Goal: Task Accomplishment & Management: Manage account settings

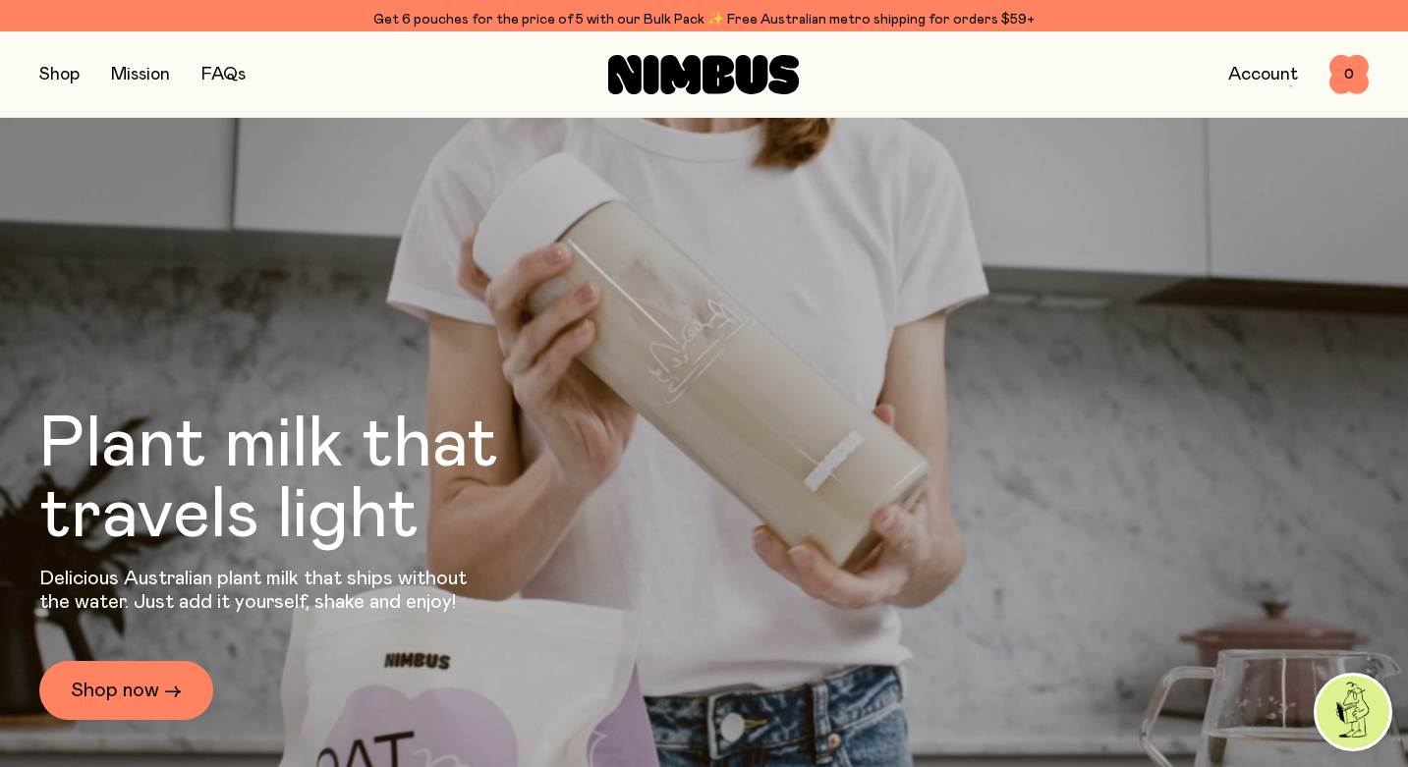
click at [1262, 43] on div "Shop Mission FAQs Account 0 0" at bounding box center [703, 73] width 1329 height 85
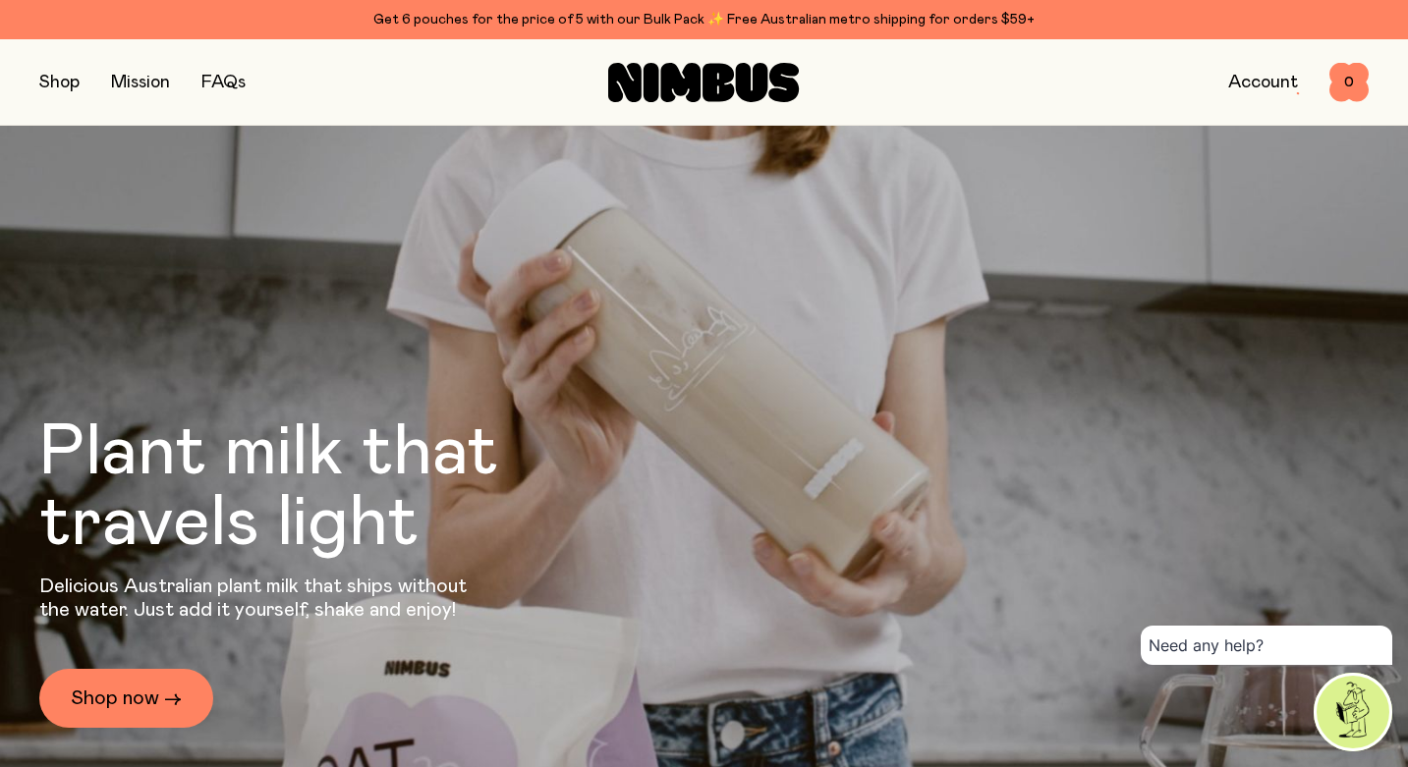
click at [1235, 83] on link "Account" at bounding box center [1263, 83] width 70 height 18
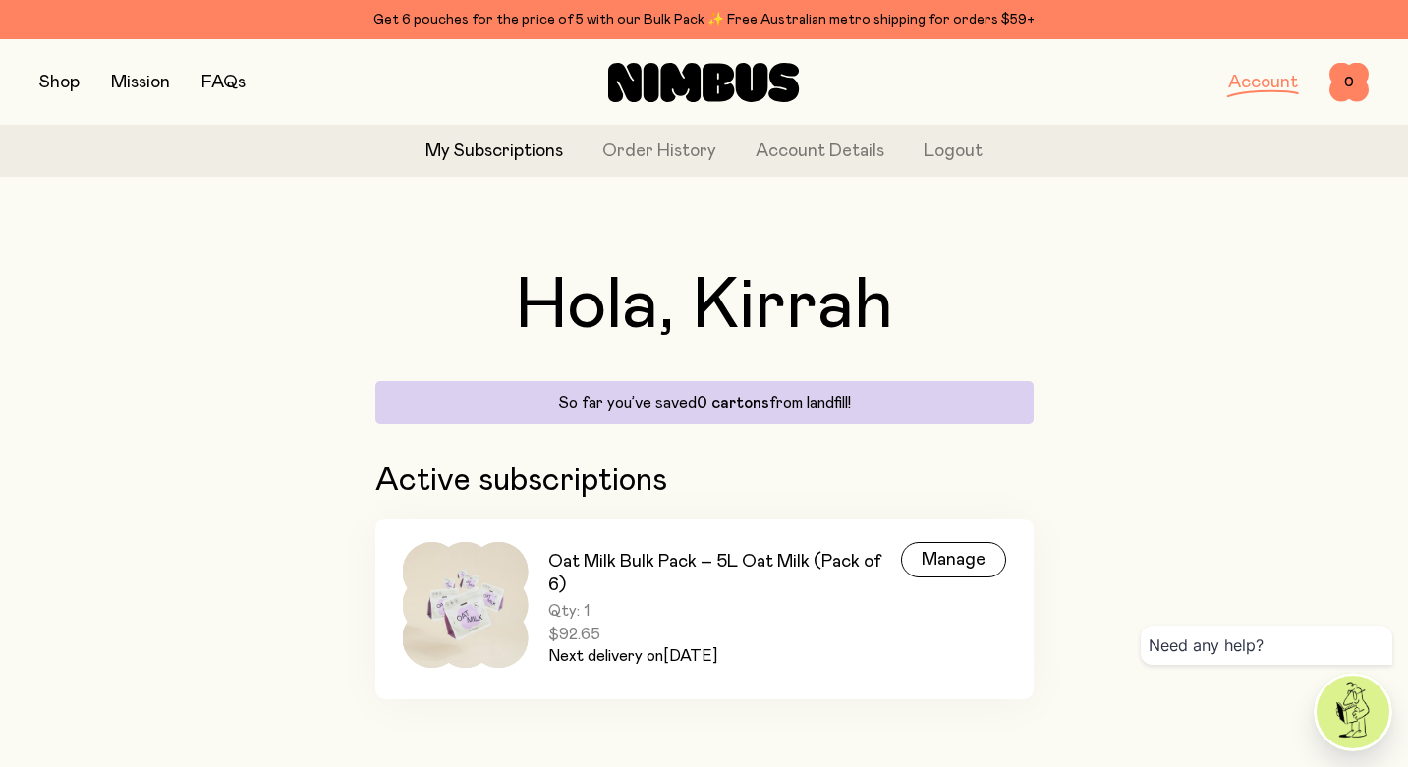
scroll to position [11, 0]
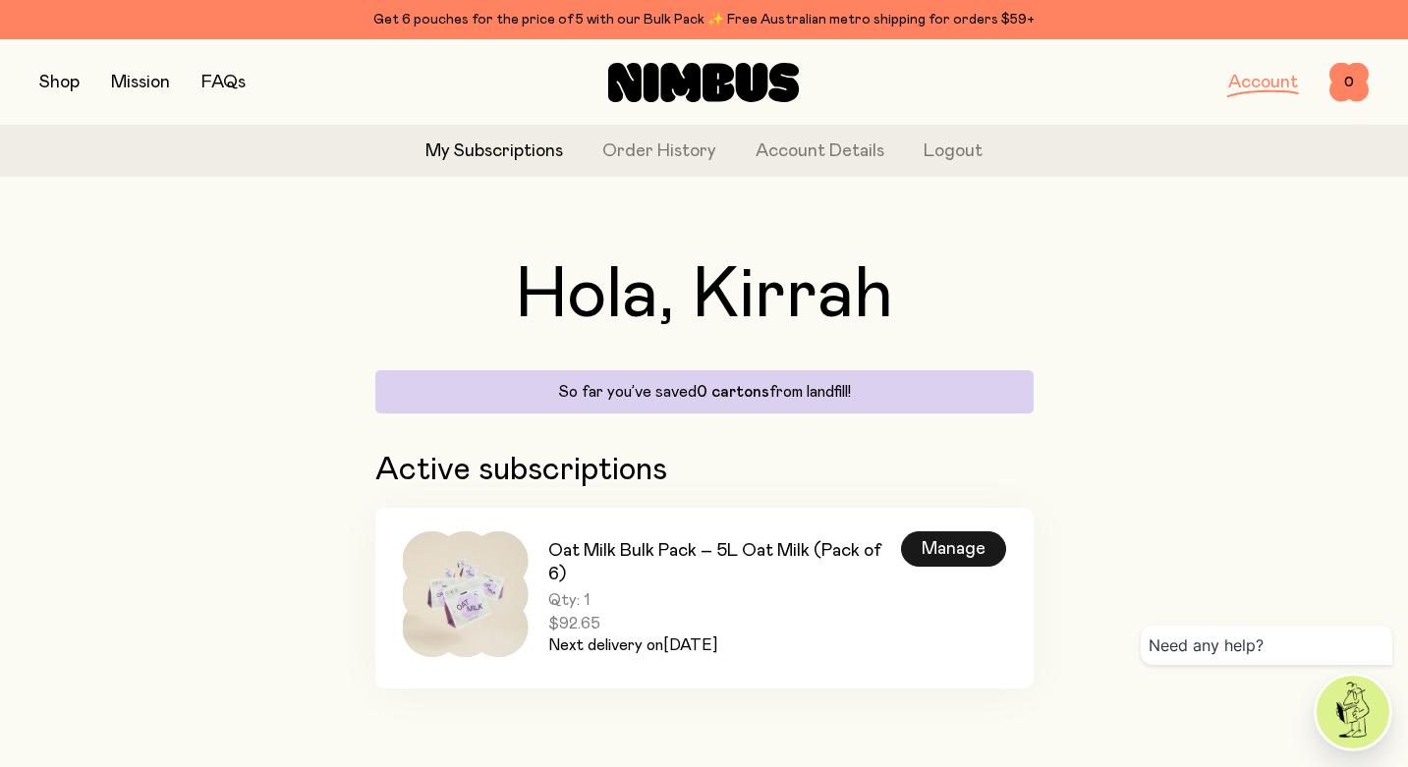
click at [935, 551] on div "Manage" at bounding box center [953, 549] width 105 height 35
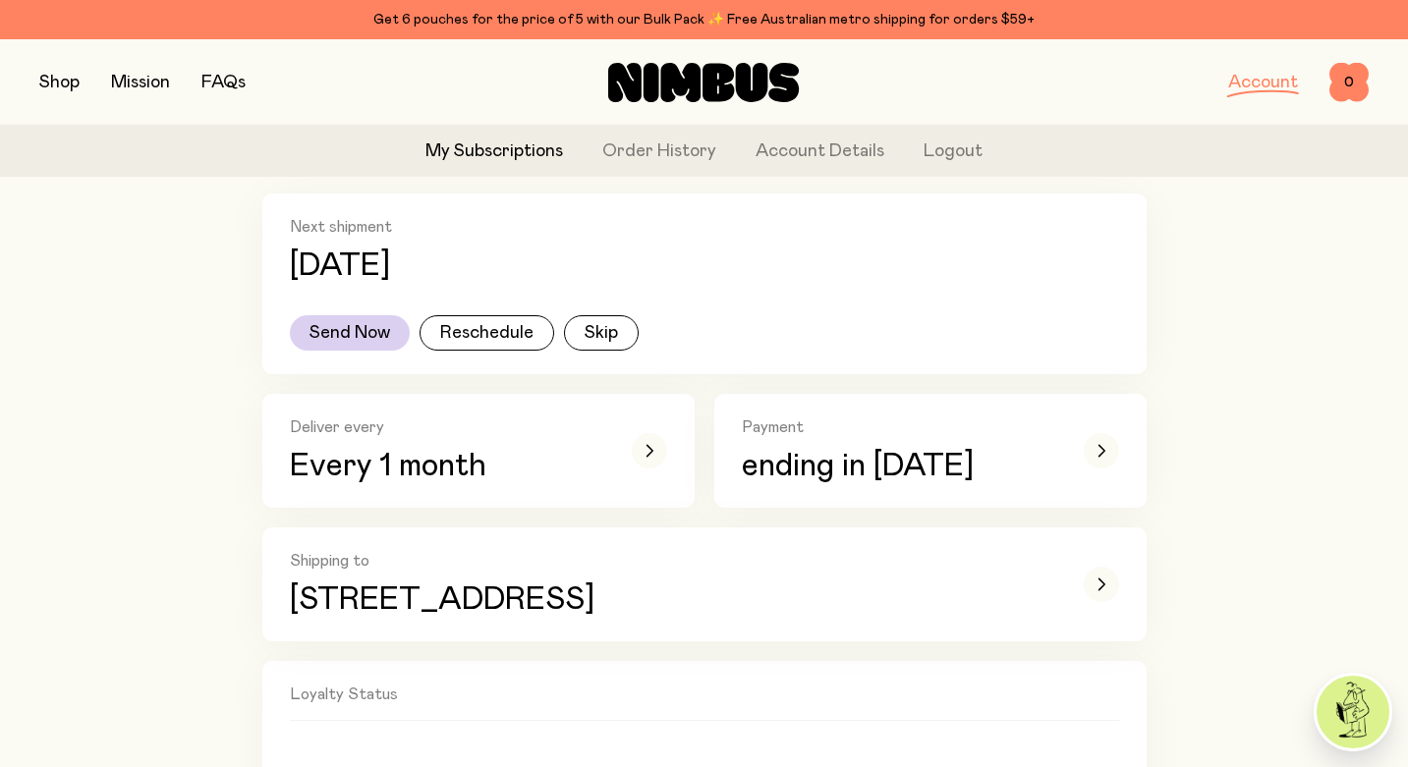
scroll to position [377, 0]
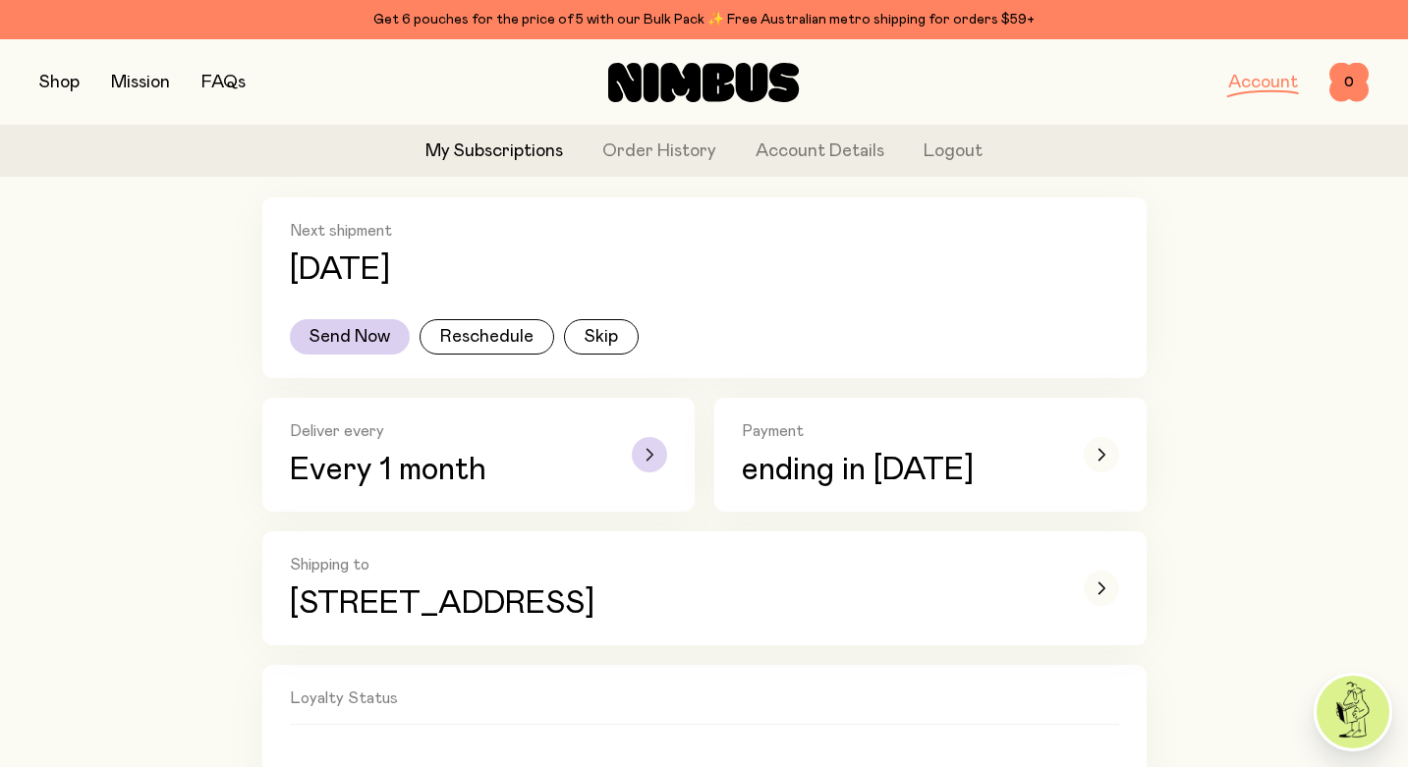
click at [644, 454] on div "button" at bounding box center [649, 454] width 35 height 35
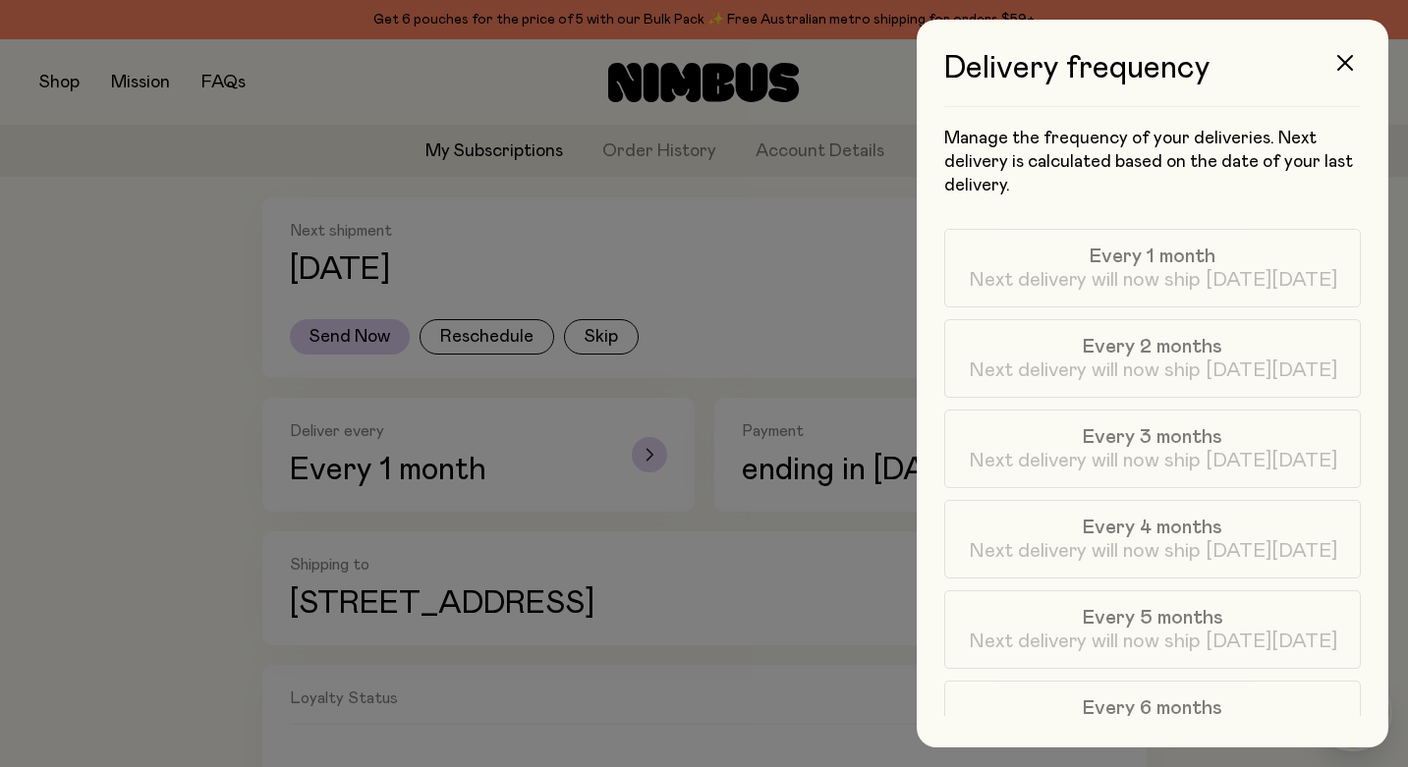
scroll to position [0, 0]
click at [1341, 61] on icon "button" at bounding box center [1345, 63] width 16 height 16
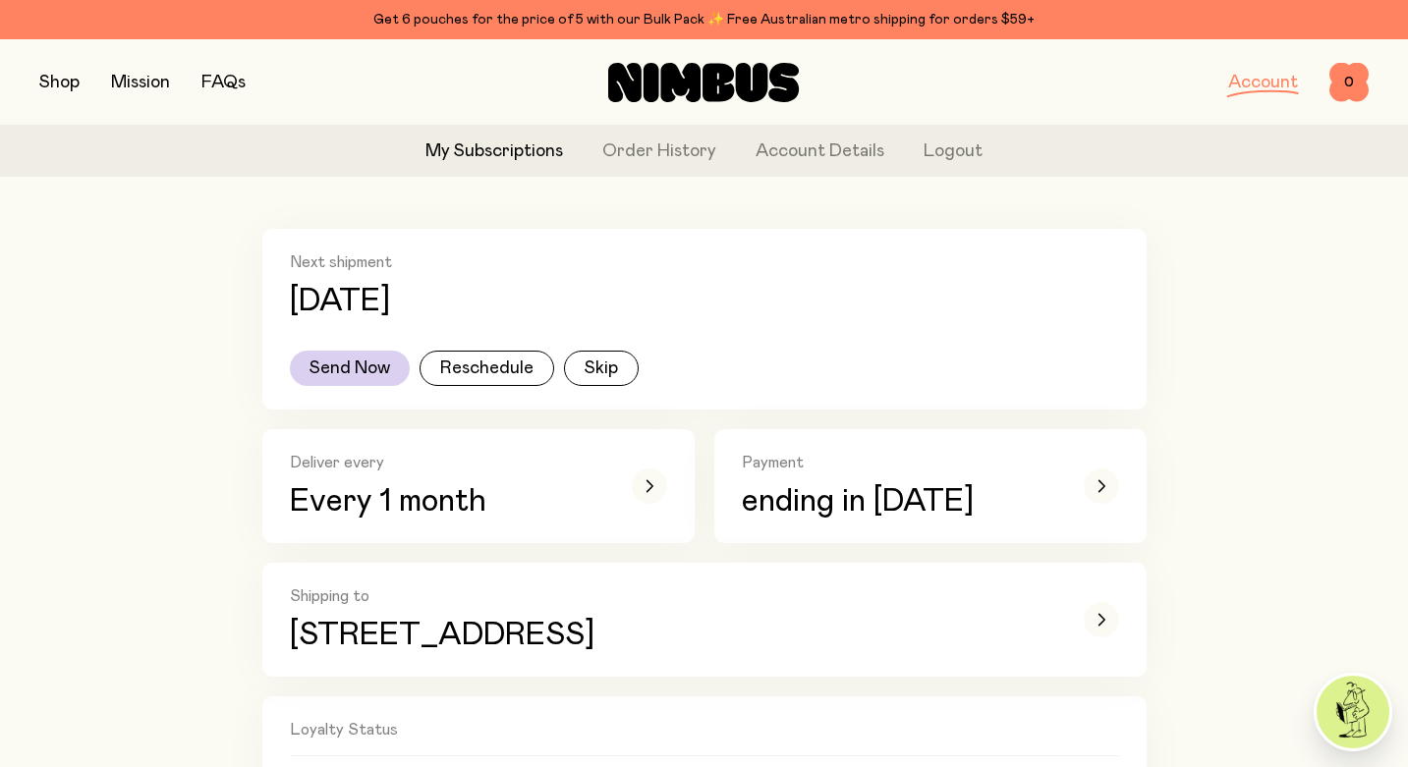
scroll to position [341, 0]
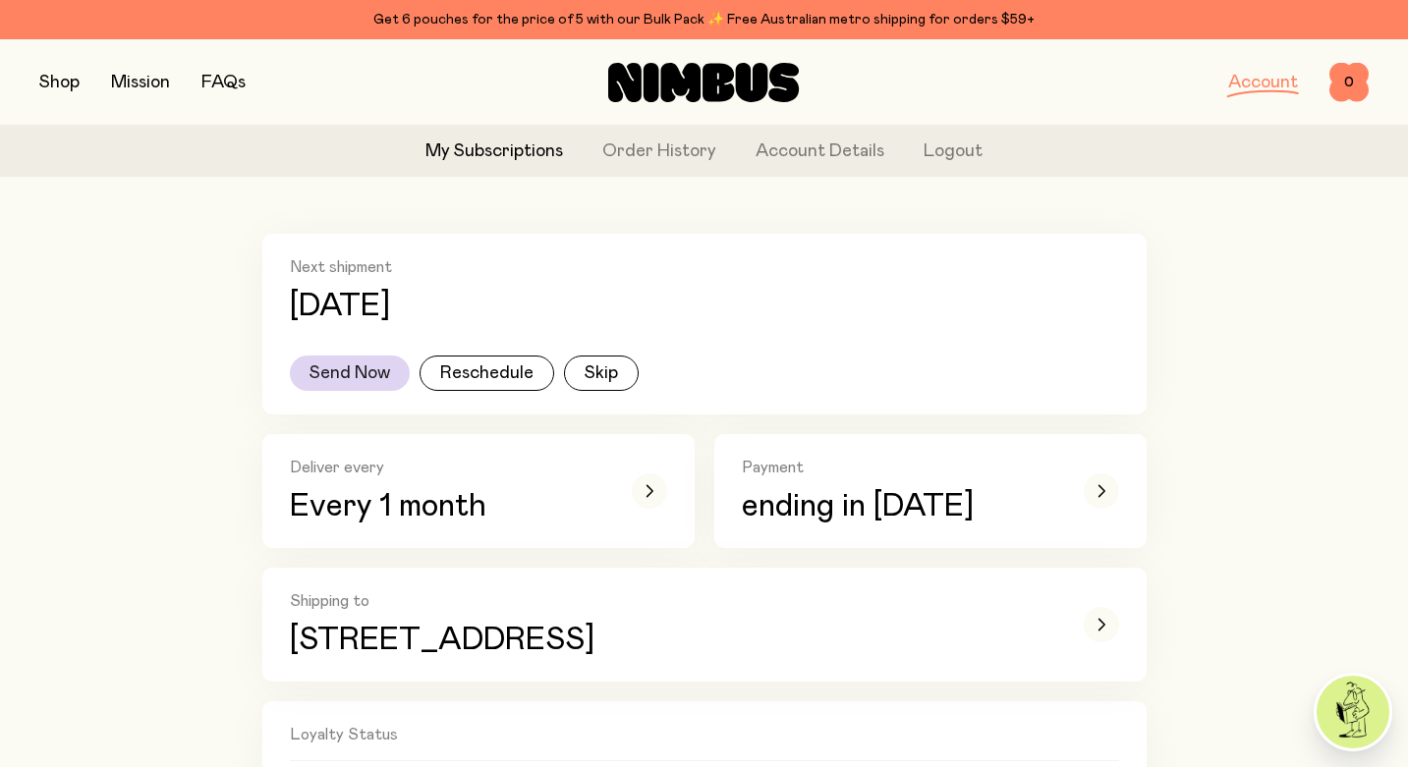
click at [323, 378] on button "Send Now" at bounding box center [350, 373] width 120 height 35
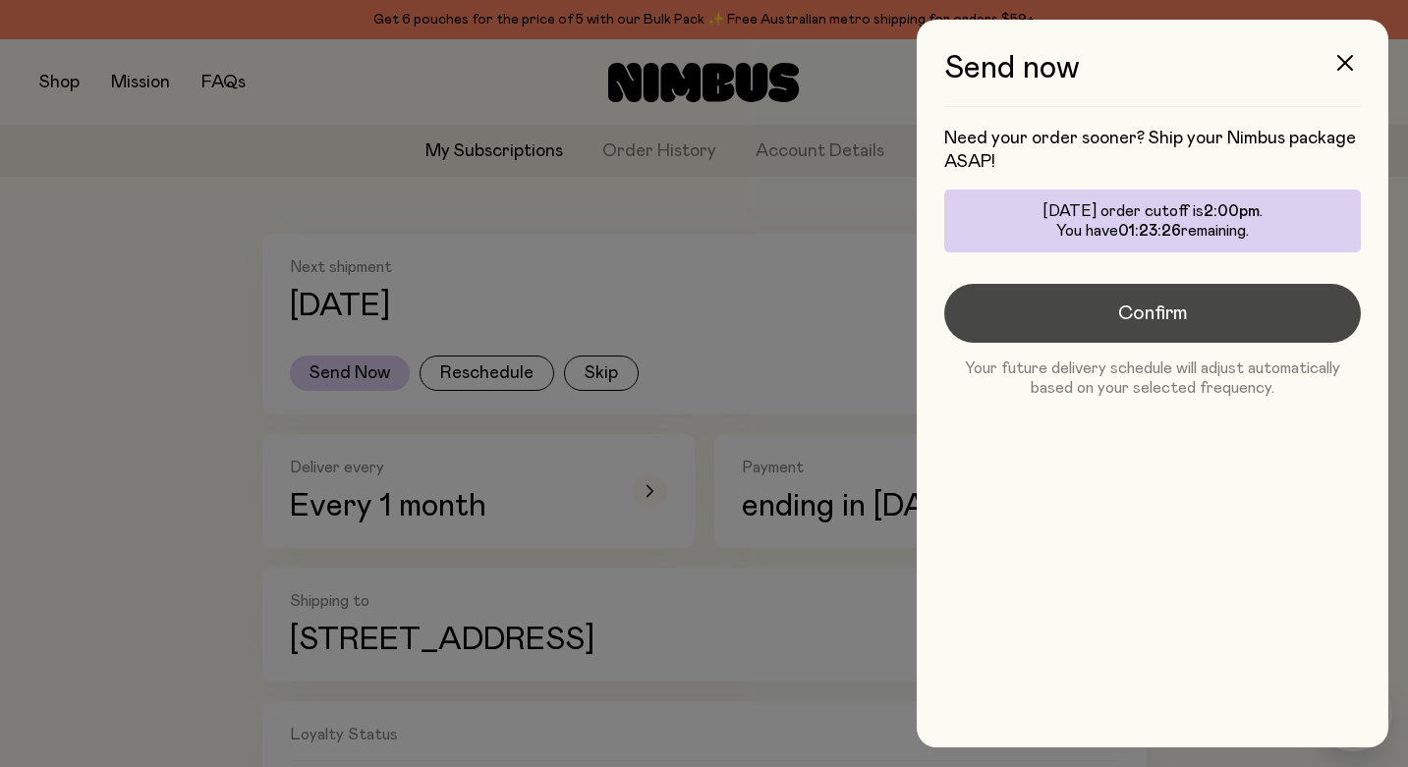
click at [1117, 316] on button "Confirm" at bounding box center [1152, 313] width 417 height 59
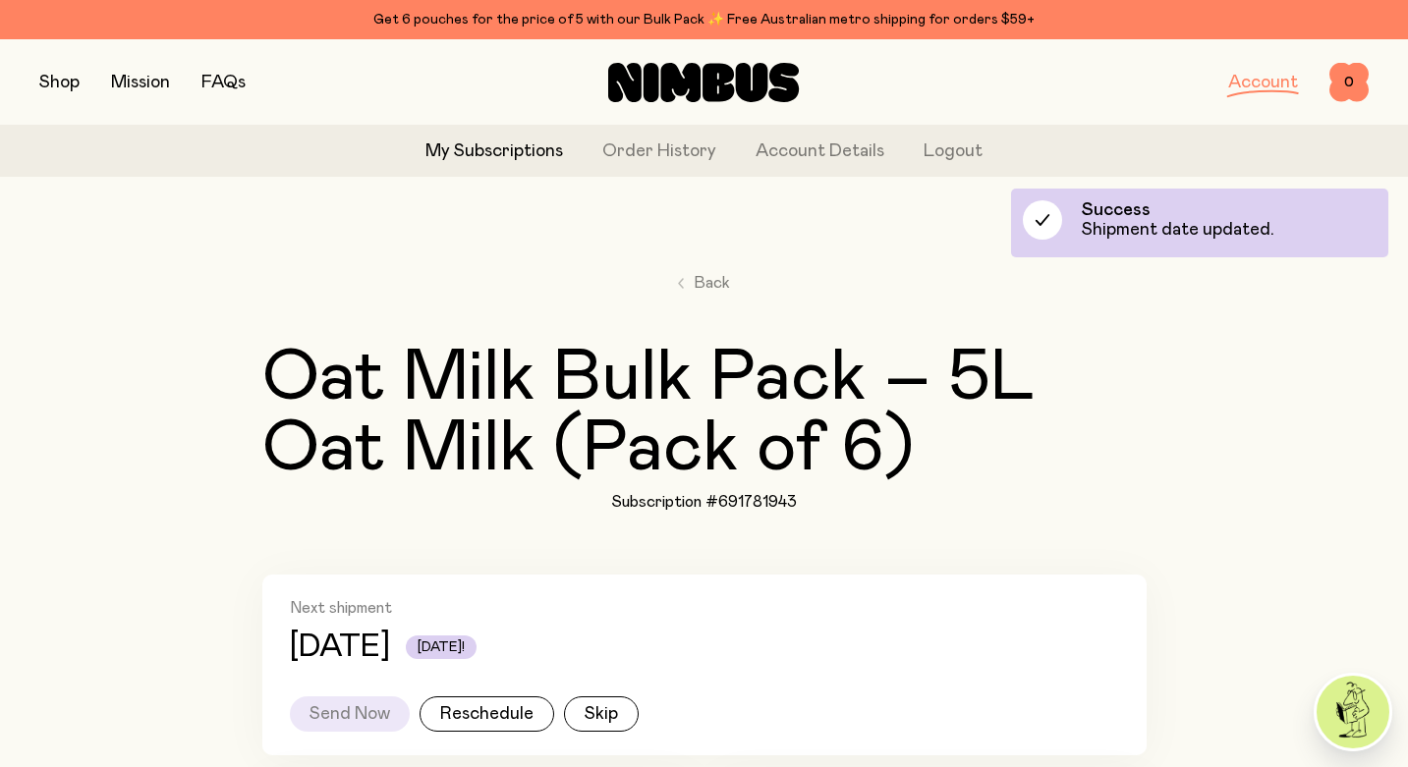
scroll to position [341, 0]
